Goal: Book appointment/travel/reservation

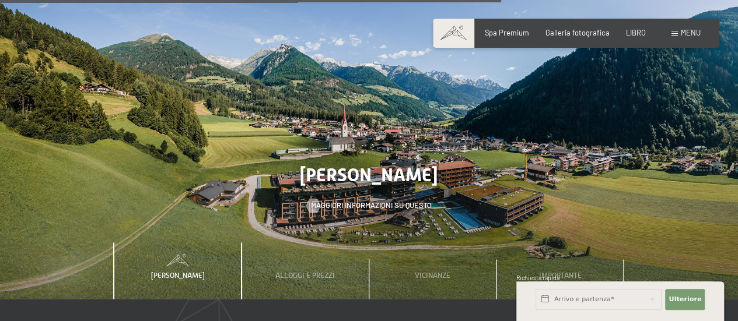
scroll to position [2974, 0]
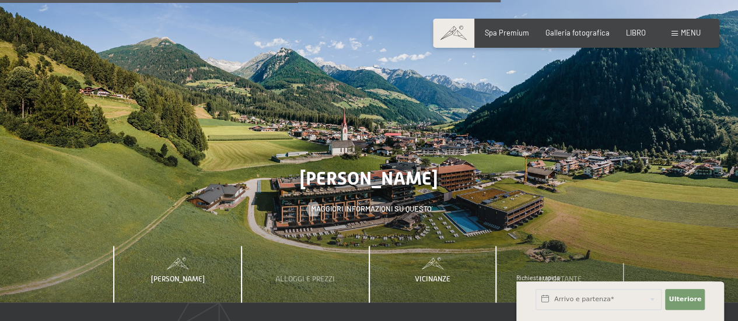
click at [440, 275] on font "Vicinanze" at bounding box center [433, 279] width 36 height 9
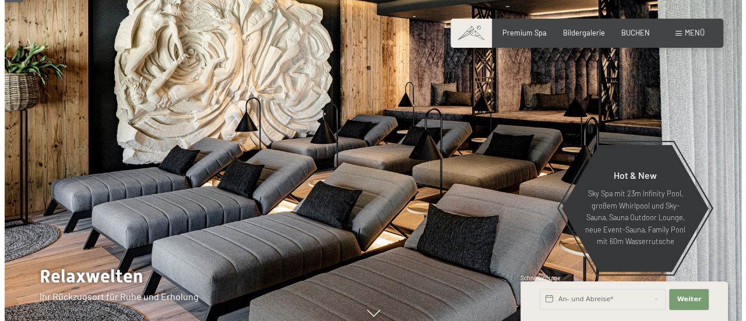
scroll to position [0, 0]
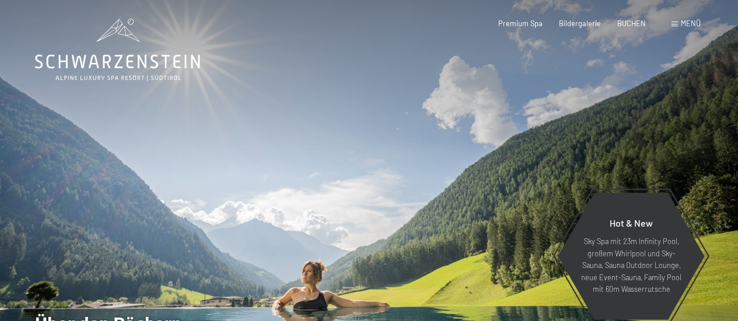
click at [696, 26] on span "Menü" at bounding box center [691, 23] width 20 height 9
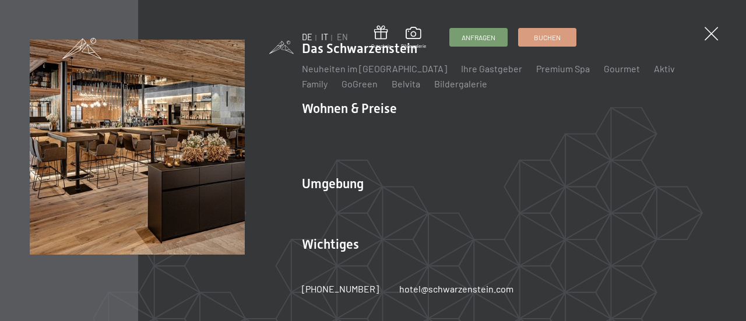
click at [325, 39] on link "IT" at bounding box center [324, 37] width 7 height 10
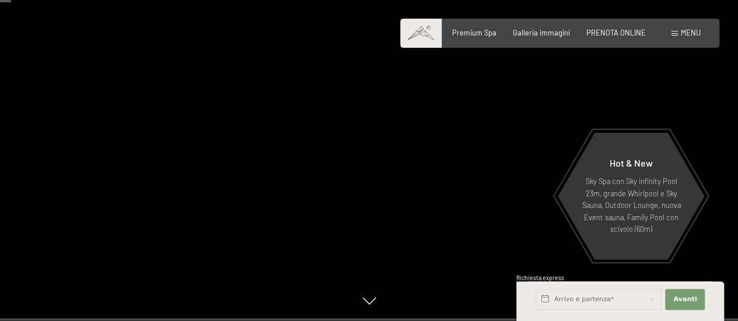
scroll to position [58, 0]
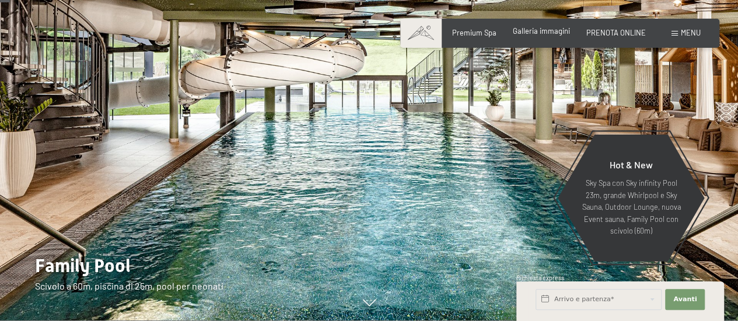
click at [534, 33] on span "Galleria immagini" at bounding box center [541, 30] width 57 height 9
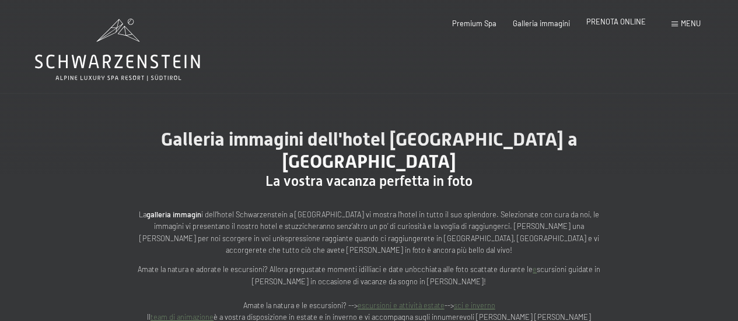
click at [632, 20] on span "PRENOTA ONLINE" at bounding box center [615, 21] width 59 height 9
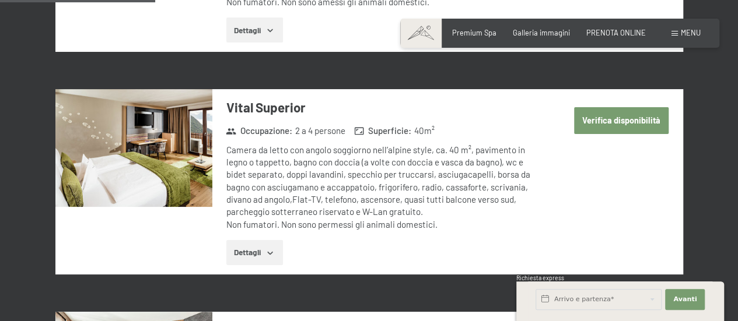
scroll to position [875, 0]
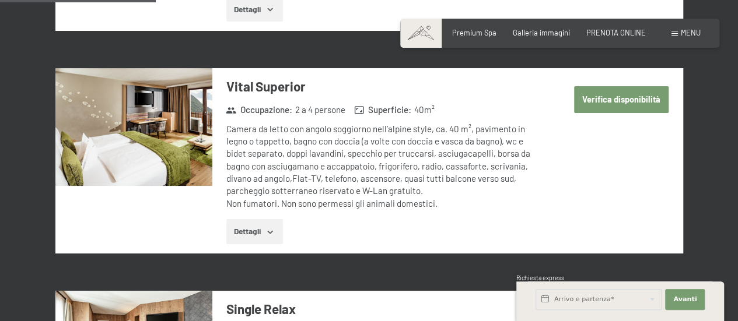
click at [255, 226] on button "Dettagli" at bounding box center [254, 232] width 57 height 26
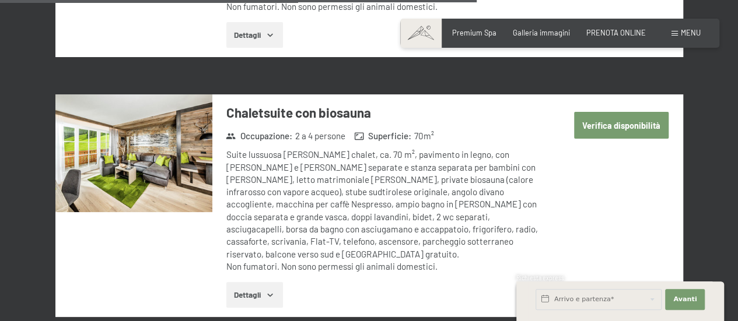
scroll to position [2741, 0]
